Goal: Transaction & Acquisition: Purchase product/service

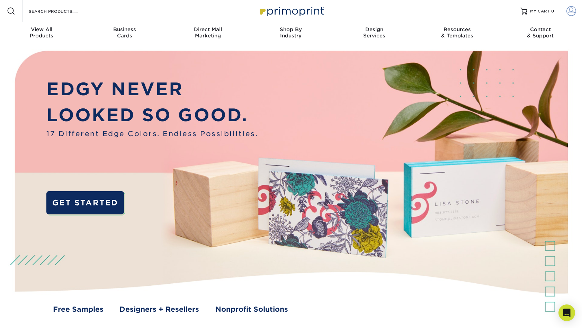
click at [570, 11] on span at bounding box center [571, 11] width 10 height 10
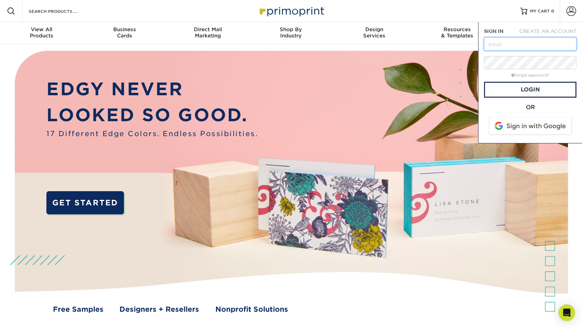
type input "ops@roundtablecompanies.com"
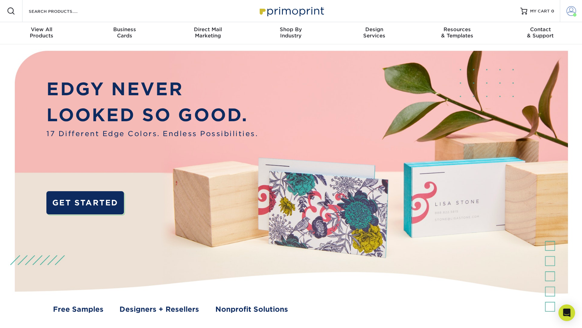
click at [569, 10] on span at bounding box center [571, 11] width 10 height 10
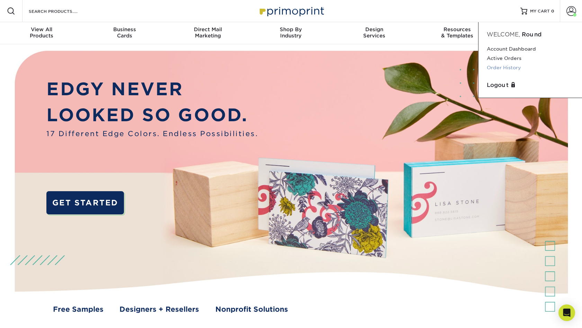
click at [503, 69] on link "Order History" at bounding box center [529, 67] width 87 height 9
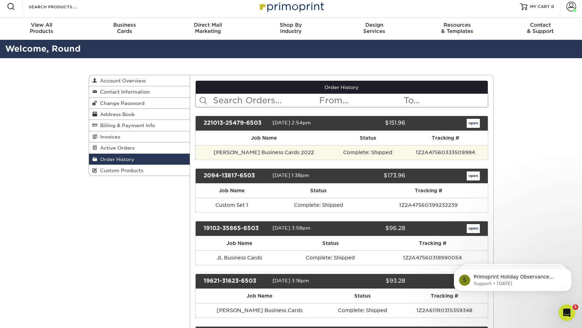
scroll to position [5, 0]
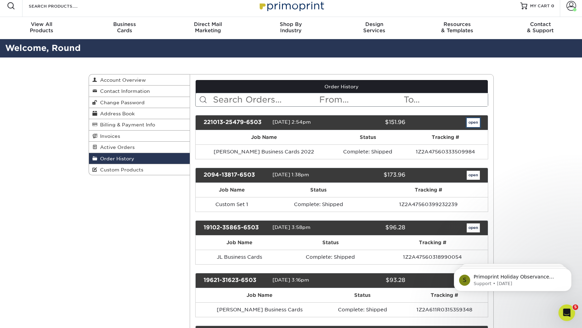
click at [473, 123] on link "open" at bounding box center [472, 122] width 13 height 9
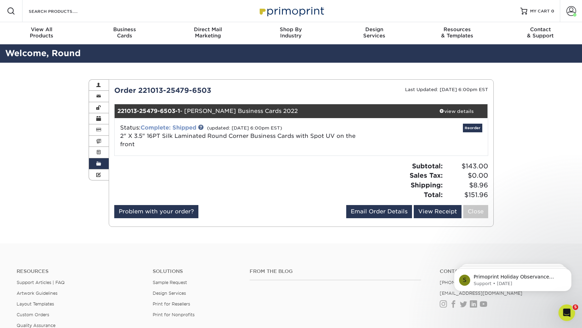
click at [185, 127] on link "Complete: Shipped" at bounding box center [168, 127] width 56 height 7
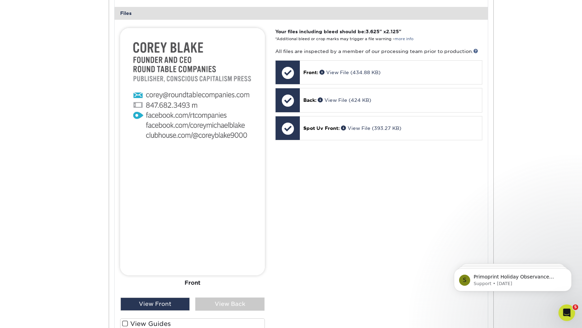
scroll to position [286, 0]
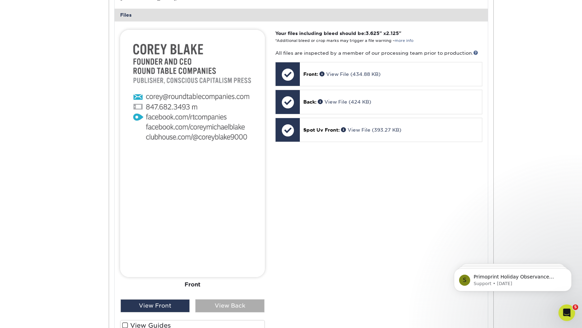
click at [228, 307] on div "View Back" at bounding box center [229, 305] width 69 height 13
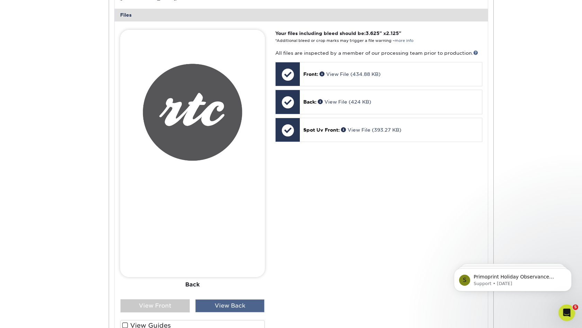
click at [212, 306] on div "View Back" at bounding box center [229, 305] width 69 height 13
click at [170, 308] on div "View Front" at bounding box center [154, 305] width 69 height 13
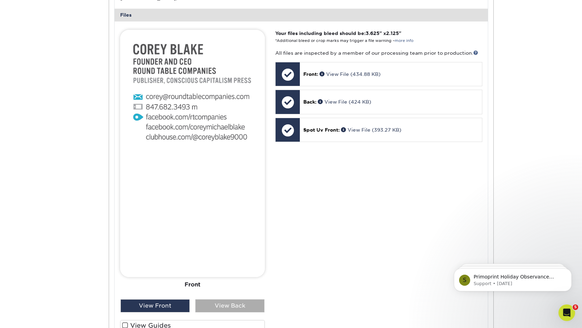
click at [211, 305] on div "View Back" at bounding box center [229, 305] width 69 height 13
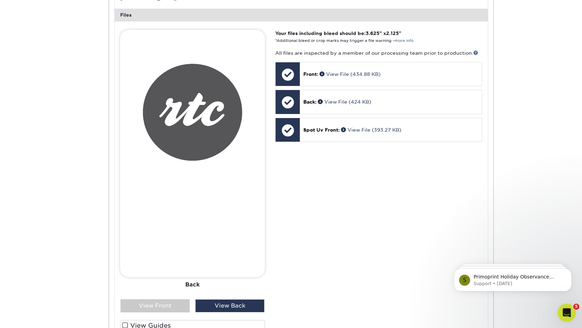
click at [568, 308] on div "Open Intercom Messenger" at bounding box center [565, 311] width 23 height 23
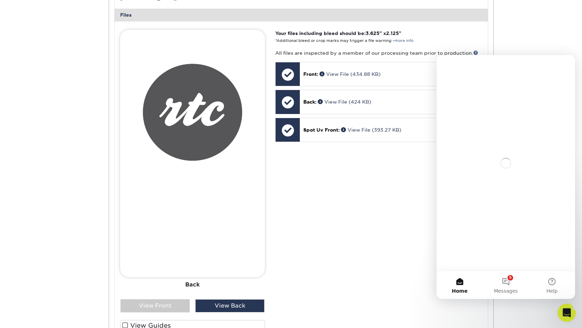
scroll to position [0, 0]
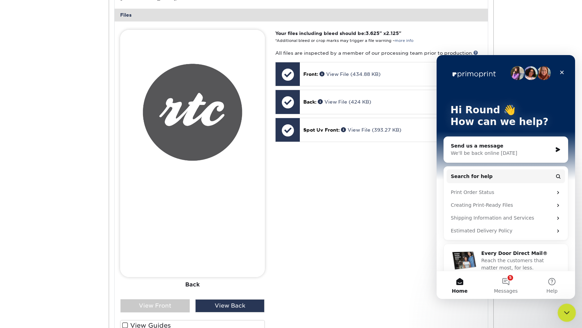
click at [568, 308] on icon "Close Intercom Messenger" at bounding box center [565, 311] width 8 height 8
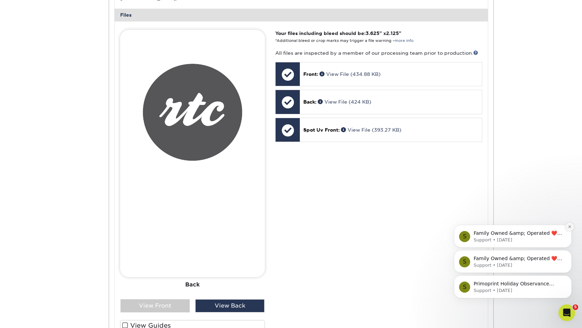
click at [567, 228] on icon "Dismiss notification" at bounding box center [569, 227] width 4 height 4
click at [568, 253] on icon "Dismiss notification" at bounding box center [569, 252] width 4 height 4
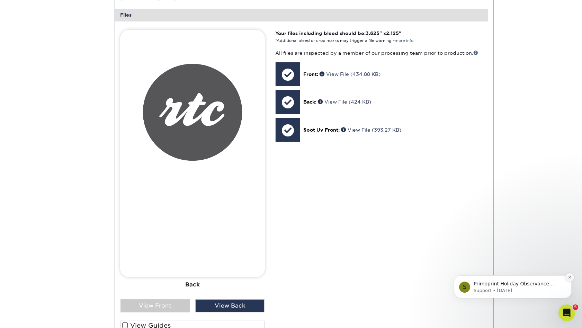
click at [568, 277] on icon "Dismiss notification" at bounding box center [569, 277] width 4 height 4
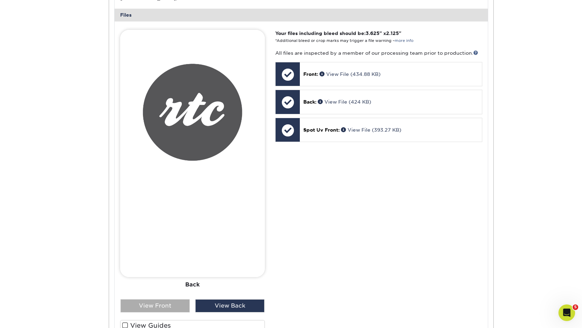
click at [165, 304] on div "View Front" at bounding box center [154, 305] width 69 height 13
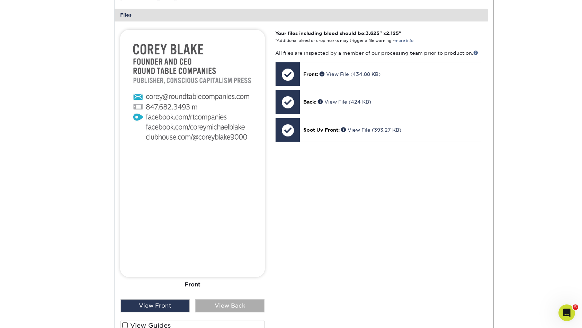
click at [219, 304] on div "View Back" at bounding box center [229, 305] width 69 height 13
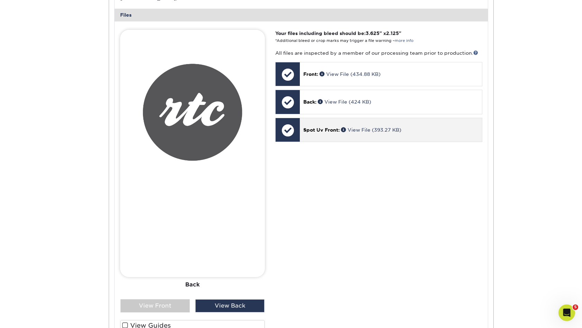
click at [404, 130] on p "Spot Uv Front: View File (393.27 KB)" at bounding box center [390, 129] width 175 height 7
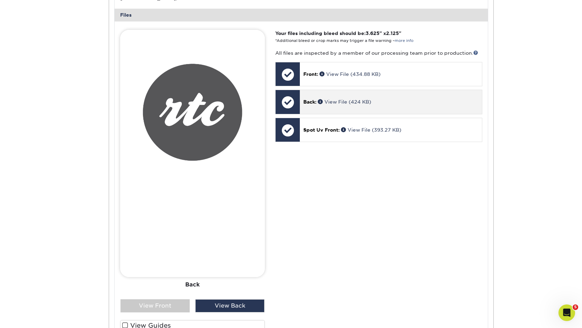
click at [402, 107] on div "Back: View File (424 KB)" at bounding box center [391, 102] width 182 height 24
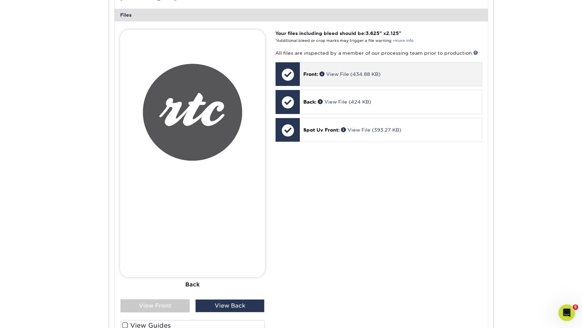
click at [403, 77] on p "Front: View File (434.88 KB)" at bounding box center [390, 74] width 175 height 7
click at [399, 71] on p "Front: View File (434.88 KB)" at bounding box center [390, 74] width 175 height 7
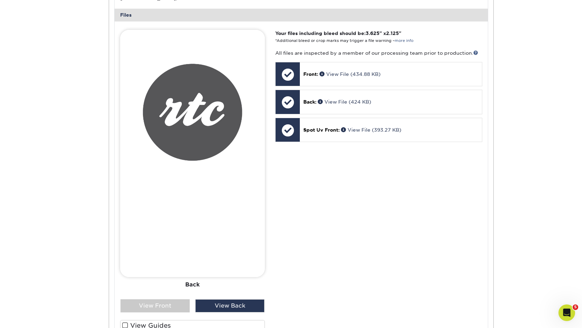
click at [414, 39] on p "Your files including bleed should be: 3.625 " x 2.125 " *Additional bleed or cr…" at bounding box center [378, 37] width 207 height 14
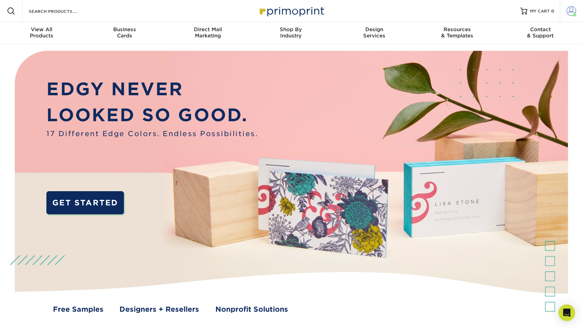
click at [567, 13] on span at bounding box center [571, 11] width 10 height 10
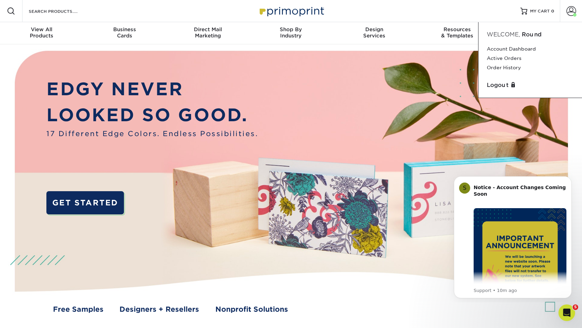
click at [465, 10] on div "Resources Menu Search Products Account Welcome, Round Account Dashboard Active …" at bounding box center [291, 11] width 582 height 22
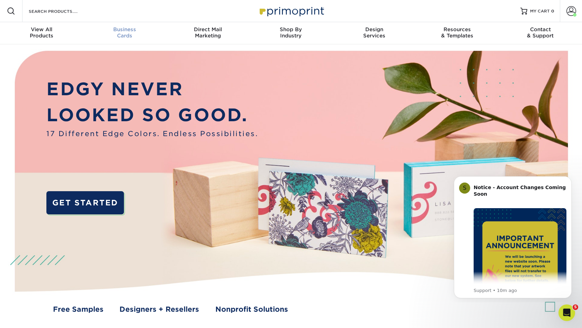
click at [112, 30] on span "Business" at bounding box center [124, 29] width 83 height 6
click at [571, 11] on span at bounding box center [571, 11] width 10 height 10
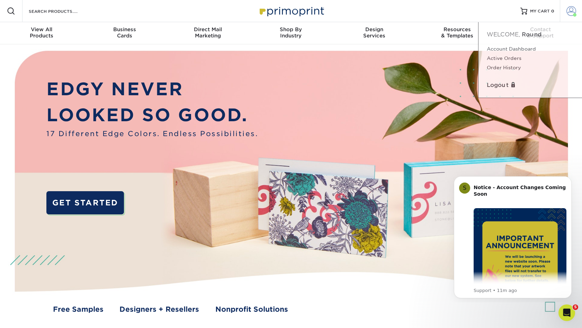
click at [571, 11] on span at bounding box center [571, 11] width 10 height 10
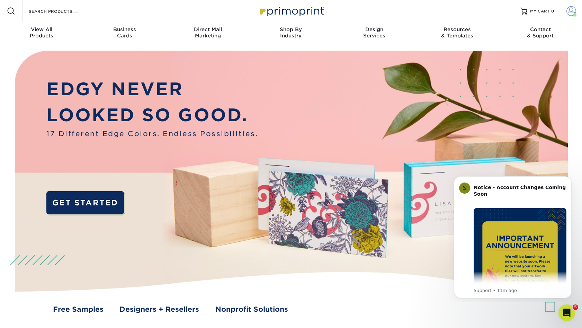
click at [570, 11] on span at bounding box center [571, 11] width 10 height 10
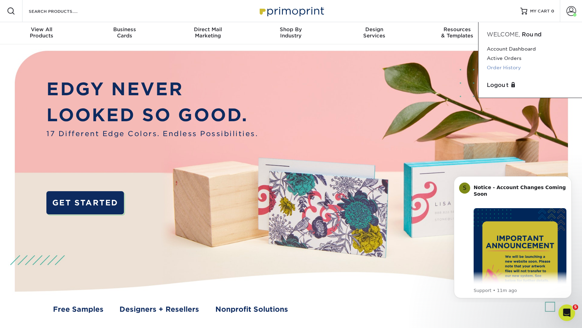
click at [515, 69] on link "Order History" at bounding box center [529, 67] width 87 height 9
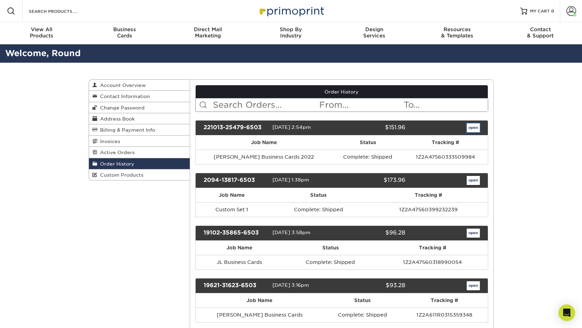
click at [468, 127] on link "open" at bounding box center [472, 127] width 13 height 9
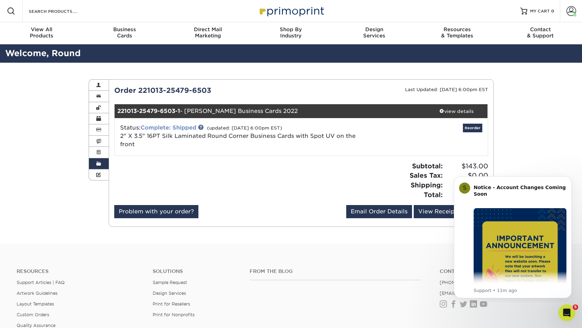
click at [176, 128] on link "Complete: Shipped" at bounding box center [168, 127] width 56 height 7
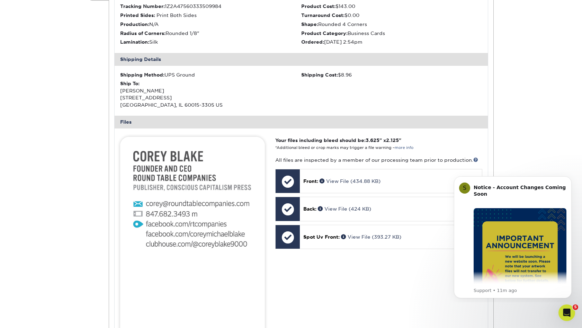
scroll to position [250, 0]
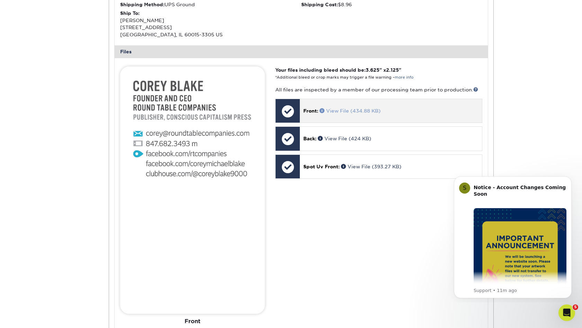
click at [339, 111] on link "View File (434.88 KB)" at bounding box center [349, 111] width 61 height 6
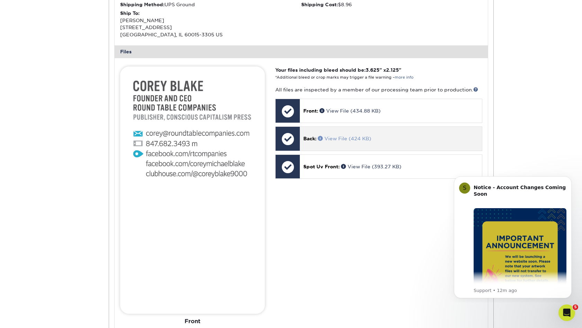
click at [340, 138] on link "View File (424 KB)" at bounding box center [344, 139] width 53 height 6
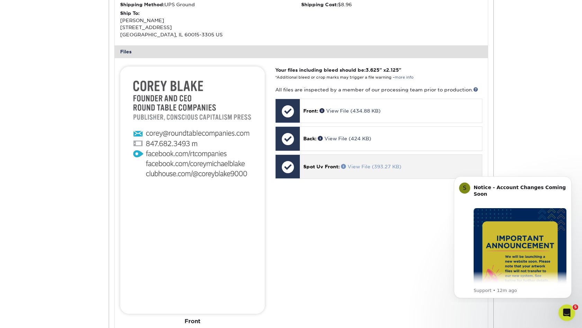
click at [360, 167] on link "View File (393.27 KB)" at bounding box center [371, 167] width 60 height 6
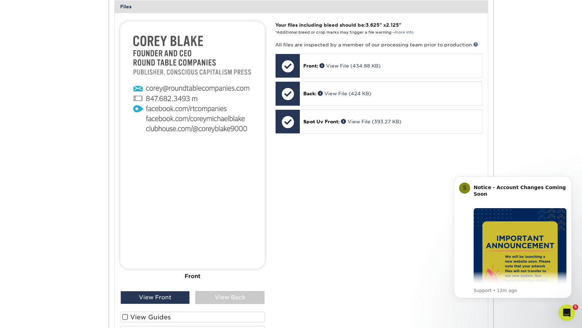
scroll to position [303, 0]
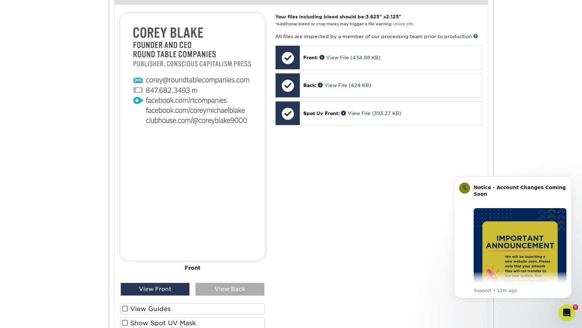
click at [207, 287] on div "View Back" at bounding box center [229, 288] width 69 height 13
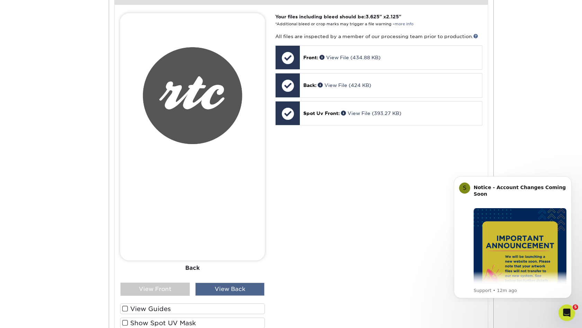
click at [245, 290] on div "View Back" at bounding box center [229, 288] width 69 height 13
click at [171, 291] on div "View Front" at bounding box center [154, 288] width 69 height 13
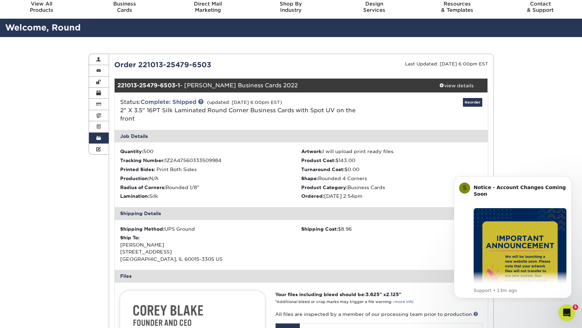
scroll to position [21, 0]
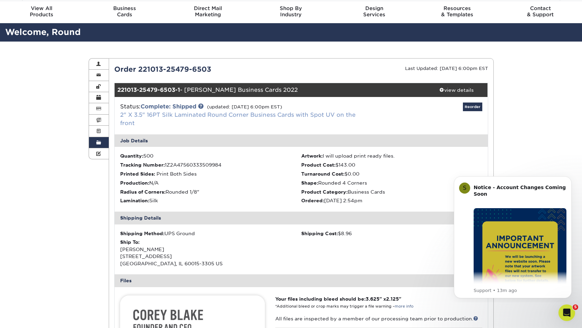
click at [181, 116] on link "2" X 3.5" 16PT Silk Laminated Round Corner Business Cards with Spot UV on the f…" at bounding box center [237, 118] width 235 height 15
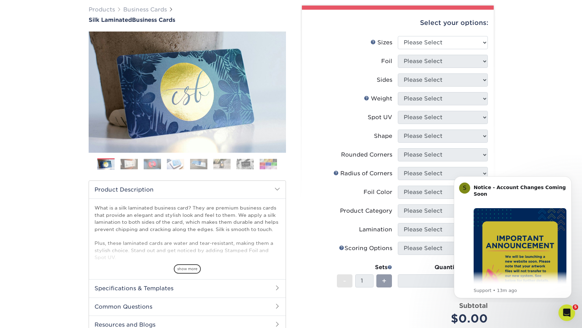
scroll to position [50, 0]
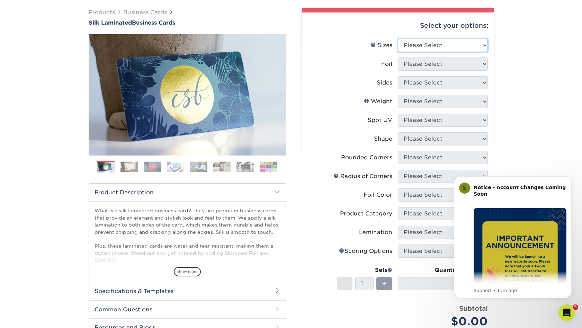
click at [417, 42] on select "Please Select 1.5" x 3.5" - Mini 1.75" x 3.5" - Mini 2" x 2" - Square 2" x 3" -…" at bounding box center [443, 45] width 90 height 13
click at [420, 44] on select "Please Select 1.5" x 3.5" - Mini 1.75" x 3.5" - Mini 2" x 2" - Square 2" x 3" -…" at bounding box center [443, 45] width 90 height 13
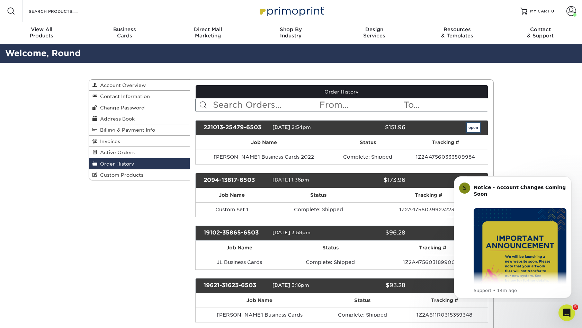
click at [471, 126] on link "open" at bounding box center [472, 127] width 13 height 9
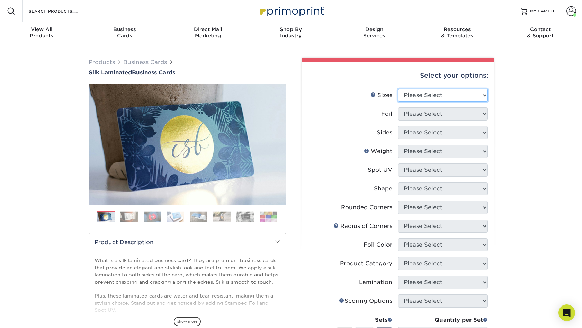
click at [417, 92] on select "Please Select 1.5" x 3.5" - Mini 1.75" x 3.5" - Mini 2" x 2" - Square 2" x 3" -…" at bounding box center [443, 95] width 90 height 13
select select "2.00x3.50"
click at [398, 89] on select "Please Select 1.5" x 3.5" - Mini 1.75" x 3.5" - Mini 2" x 2" - Square 2" x 3" -…" at bounding box center [443, 95] width 90 height 13
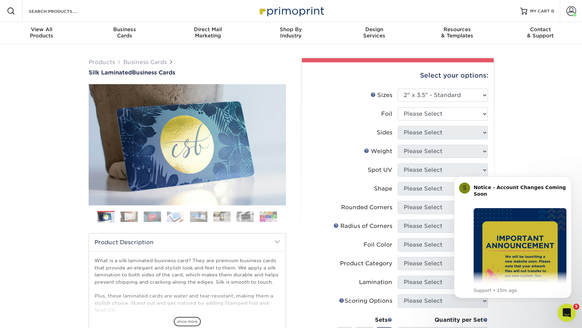
click at [564, 307] on icon "Open Intercom Messenger" at bounding box center [565, 311] width 11 height 11
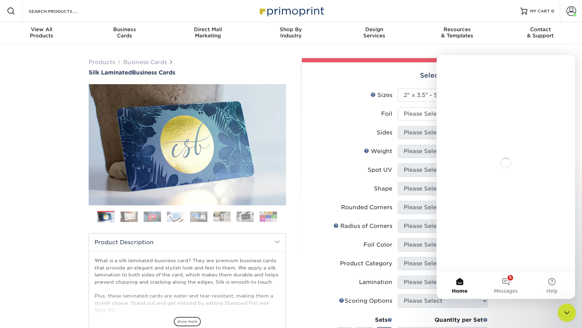
click at [564, 307] on icon "Close Intercom Messenger" at bounding box center [565, 311] width 8 height 8
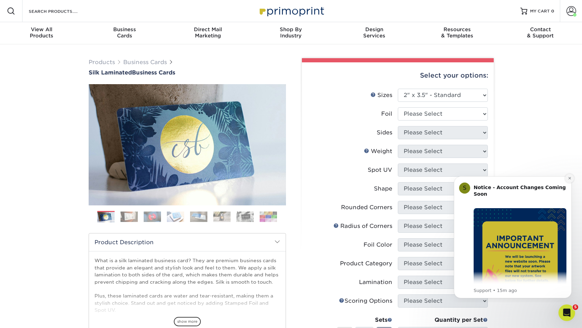
click at [567, 181] on button "Dismiss notification" at bounding box center [569, 178] width 9 height 9
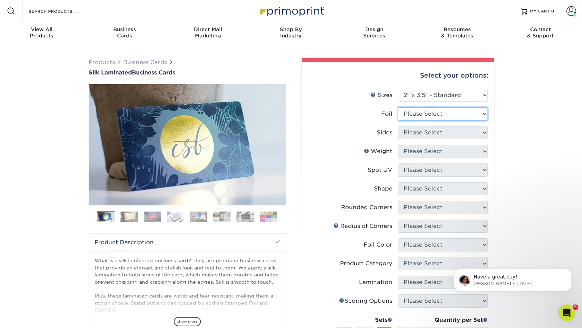
click at [463, 115] on select "Please Select Yes No" at bounding box center [443, 113] width 90 height 13
click at [448, 113] on select "Please Select Yes No" at bounding box center [443, 113] width 90 height 13
select select "0"
click at [398, 107] on select "Please Select Yes No" at bounding box center [443, 113] width 90 height 13
click at [429, 132] on select "Please Select Print Both Sides Print Front Only" at bounding box center [443, 132] width 90 height 13
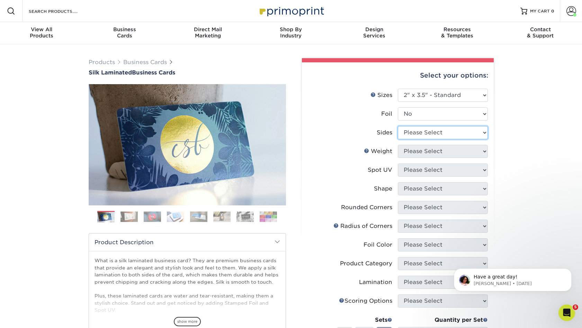
select select "13abbda7-1d64-4f25-8bb2-c179b224825d"
click at [398, 126] on select "Please Select Print Both Sides Print Front Only" at bounding box center [443, 132] width 90 height 13
click at [430, 153] on select "Please Select 16PT" at bounding box center [443, 151] width 90 height 13
select select "16PT"
click at [398, 145] on select "Please Select 16PT" at bounding box center [443, 151] width 90 height 13
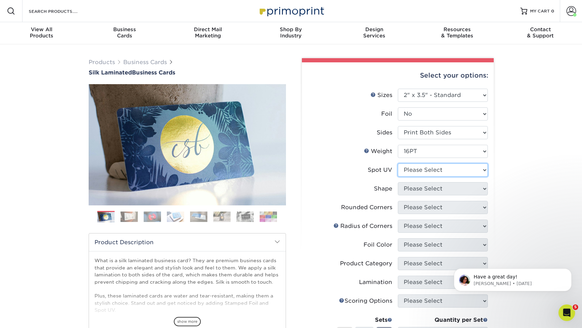
click at [429, 172] on select "Please Select No Spot UV Front and Back (Both Sides) Front Only Back Only" at bounding box center [443, 169] width 90 height 13
select select "2"
click at [398, 163] on select "Please Select No Spot UV Front and Back (Both Sides) Front Only Back Only" at bounding box center [443, 169] width 90 height 13
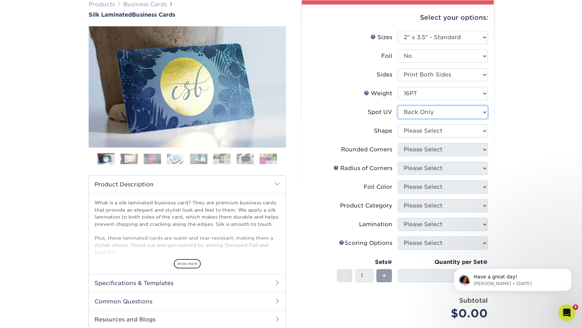
scroll to position [66, 0]
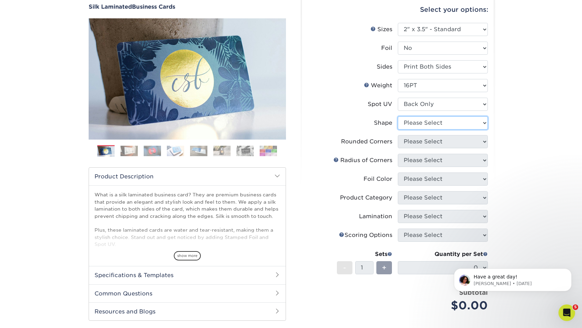
click at [447, 121] on select "Please Select Standard" at bounding box center [443, 122] width 90 height 13
select select "standard"
click at [398, 116] on select "Please Select Standard" at bounding box center [443, 122] width 90 height 13
click at [442, 143] on select "Please Select Yes - Round 2 Corners Yes - Round 4 Corners No" at bounding box center [443, 141] width 90 height 13
select select "7672df9e-0e0a-464d-8e1f-920c575e4da3"
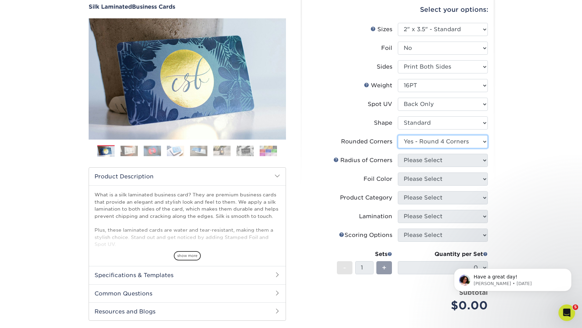
click at [398, 135] on select "Please Select Yes - Round 2 Corners Yes - Round 4 Corners No" at bounding box center [443, 141] width 90 height 13
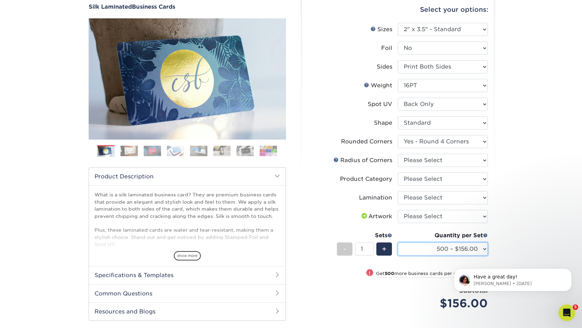
click at [422, 245] on select "500 – $156.00 1000 – $184.00 2500 – $447.00 5000 – $766.00 10000 – $1375.00" at bounding box center [443, 248] width 90 height 13
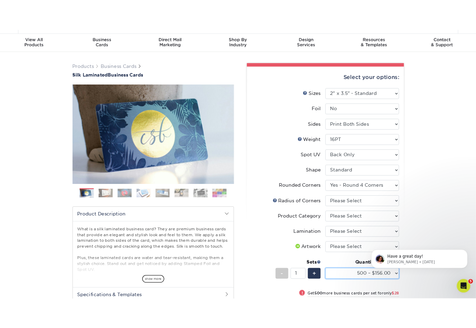
scroll to position [20, 0]
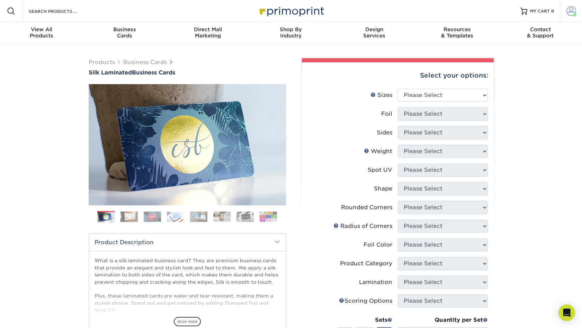
click at [566, 10] on span at bounding box center [571, 11] width 10 height 10
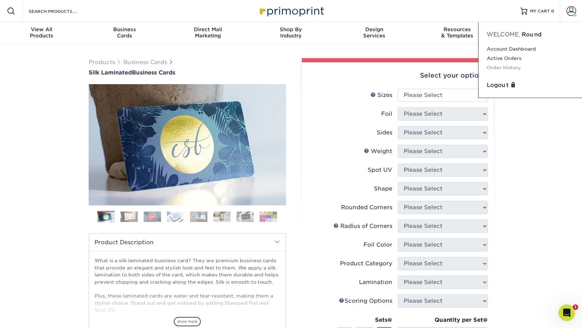
click at [515, 67] on link "Order History" at bounding box center [529, 67] width 87 height 9
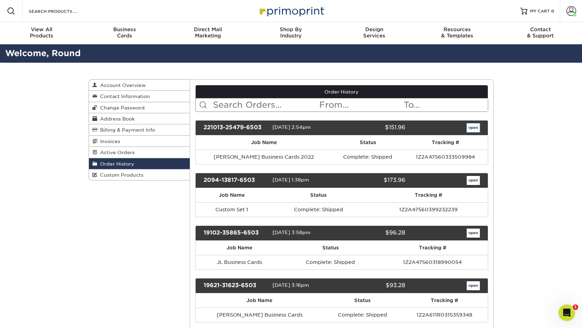
click at [471, 126] on link "open" at bounding box center [472, 127] width 13 height 9
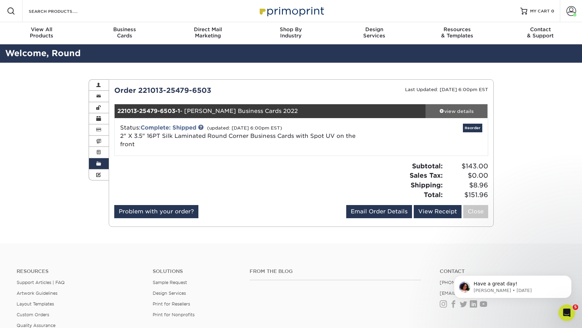
click at [463, 109] on div "view details" at bounding box center [456, 111] width 62 height 7
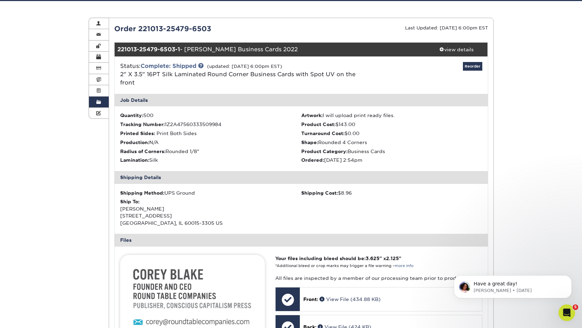
scroll to position [61, 0]
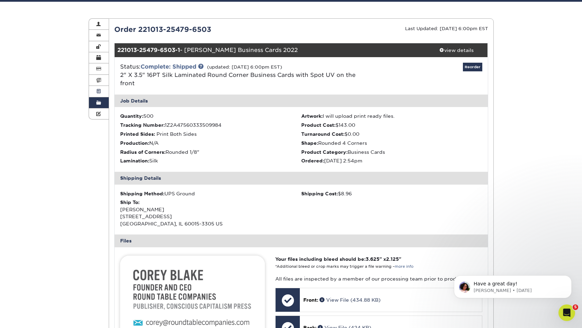
click at [101, 92] on link "Active Orders" at bounding box center [99, 91] width 20 height 11
